Goal: Information Seeking & Learning: Learn about a topic

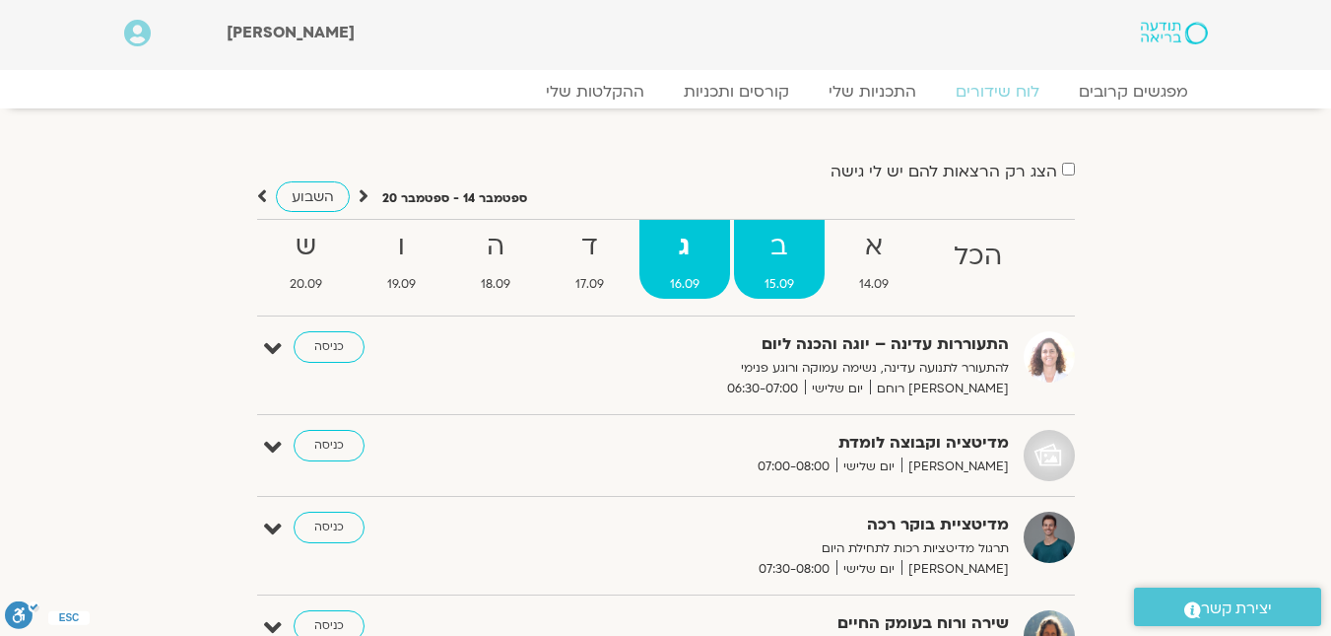
click at [768, 281] on span "15.09" at bounding box center [779, 284] width 91 height 21
click at [779, 255] on strong "ב" at bounding box center [779, 247] width 91 height 44
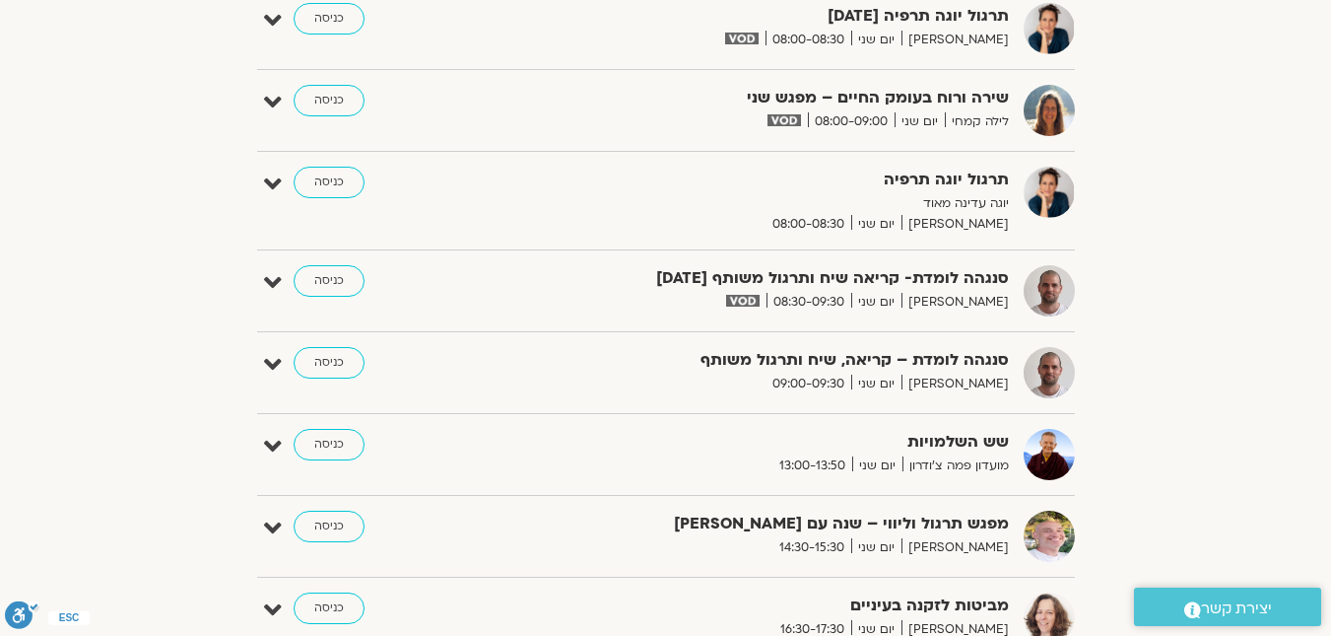
scroll to position [887, 0]
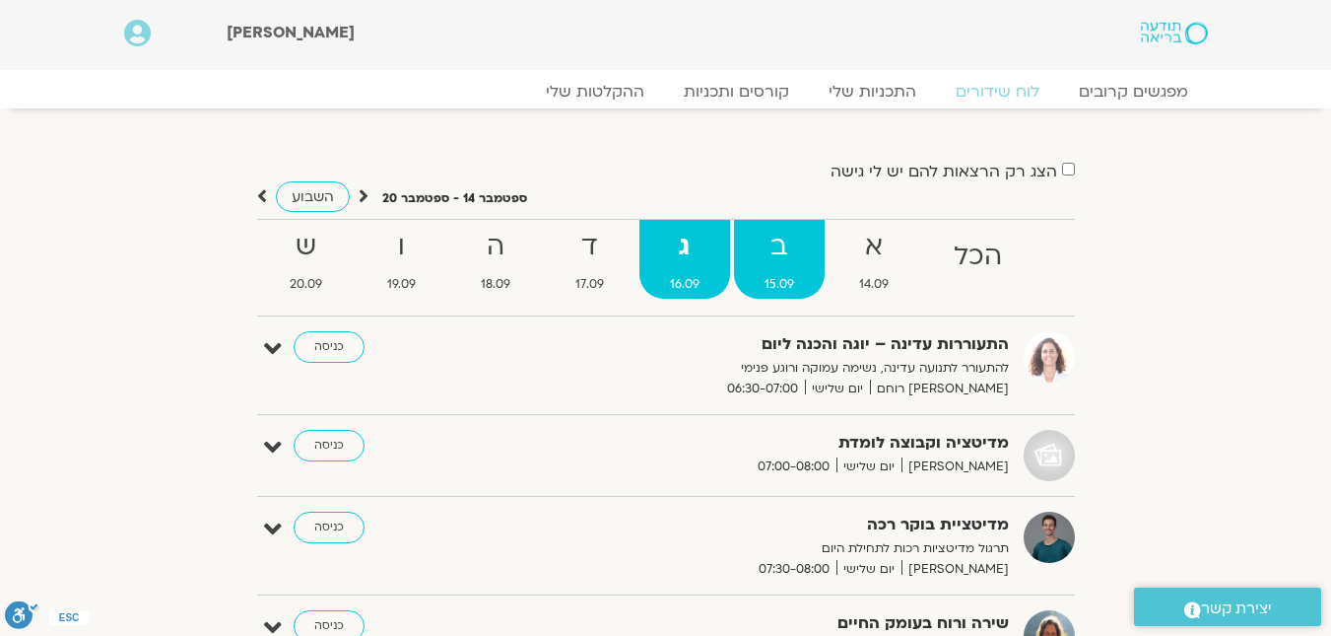
click at [780, 252] on strong "ב" at bounding box center [779, 247] width 91 height 44
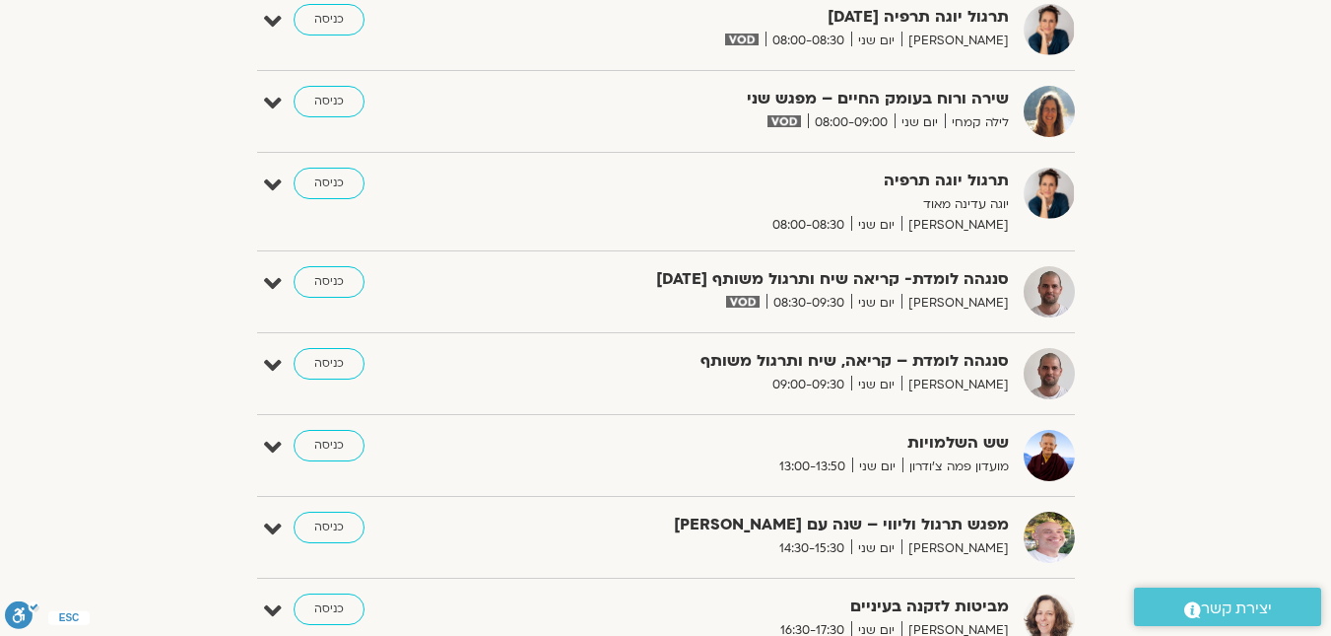
scroll to position [887, 0]
